Goal: Task Accomplishment & Management: Manage account settings

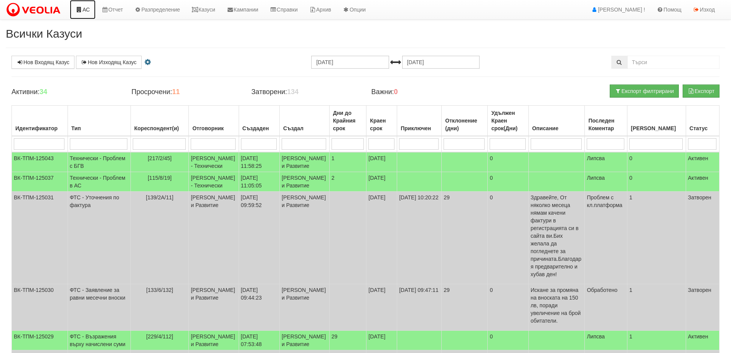
click at [84, 8] on link "АС" at bounding box center [83, 9] width 26 height 19
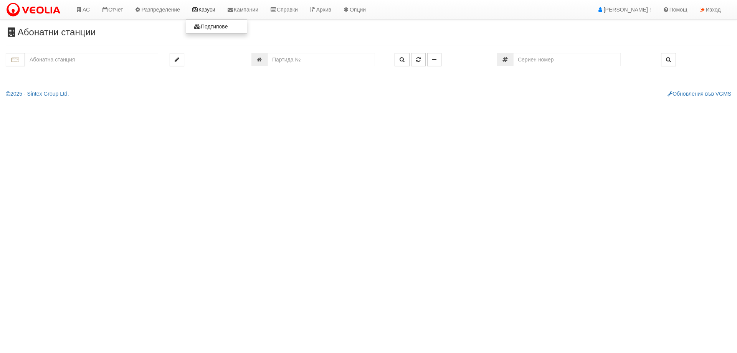
click at [213, 14] on link "Казуси" at bounding box center [203, 9] width 35 height 19
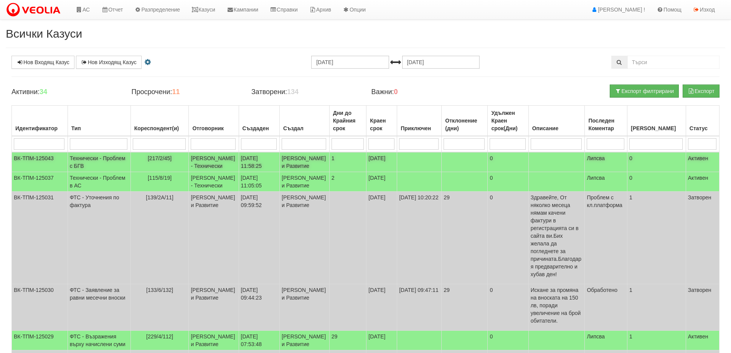
click at [148, 157] on span "[217/2/45]" at bounding box center [160, 158] width 24 height 6
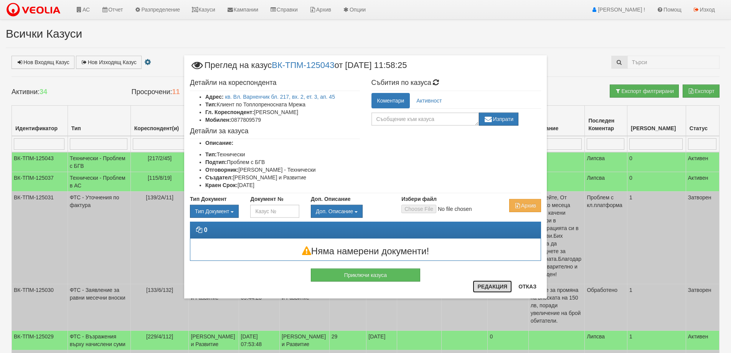
click at [504, 287] on button "Редакция" at bounding box center [492, 286] width 39 height 12
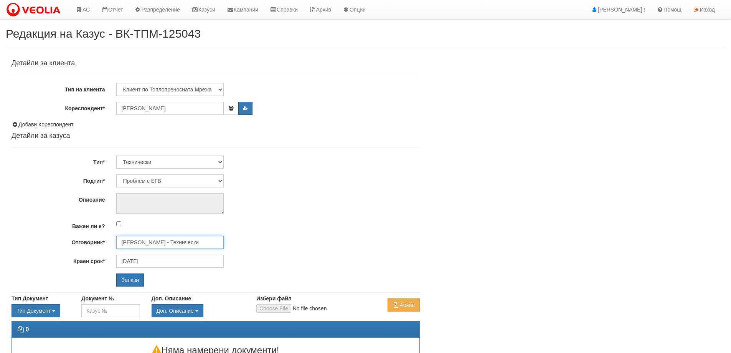
click at [158, 243] on input "[PERSON_NAME] - Технически" at bounding box center [169, 242] width 107 height 13
click at [148, 256] on div "[PERSON_NAME] - Технически" at bounding box center [335, 255] width 437 height 10
type input "[PERSON_NAME] - Технически"
click at [139, 278] on input "Запази" at bounding box center [130, 279] width 28 height 13
